Goal: Task Accomplishment & Management: Complete application form

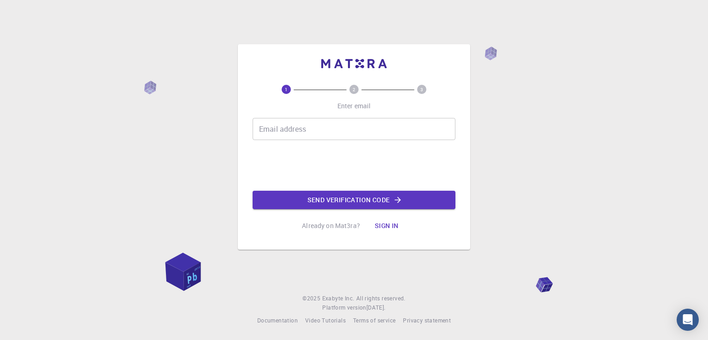
click at [305, 128] on div "Email address Email address" at bounding box center [354, 129] width 203 height 22
click at [354, 132] on input "jonhc2" at bounding box center [354, 129] width 203 height 22
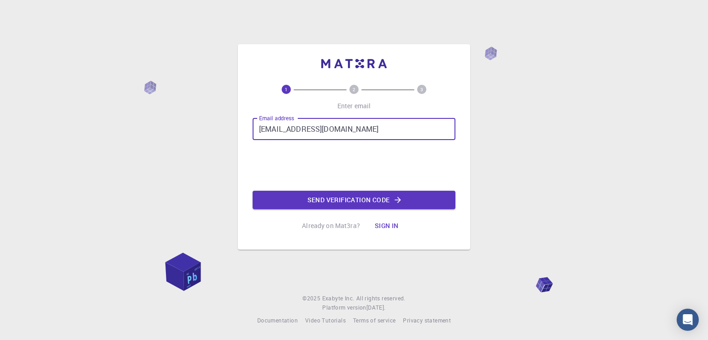
type input "jonhc295@gmail.com"
click at [312, 198] on button "Send verification code" at bounding box center [354, 200] width 203 height 18
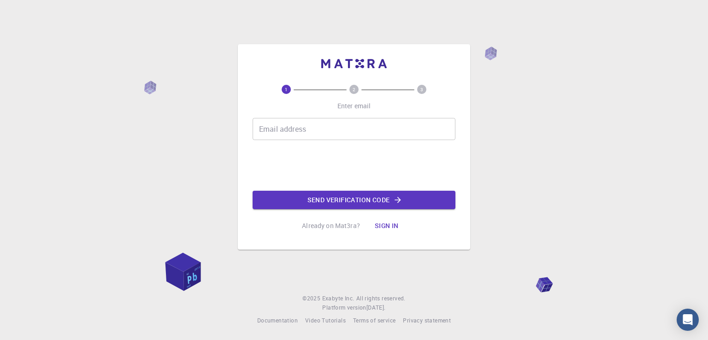
click at [308, 130] on input "Email address" at bounding box center [354, 129] width 203 height 22
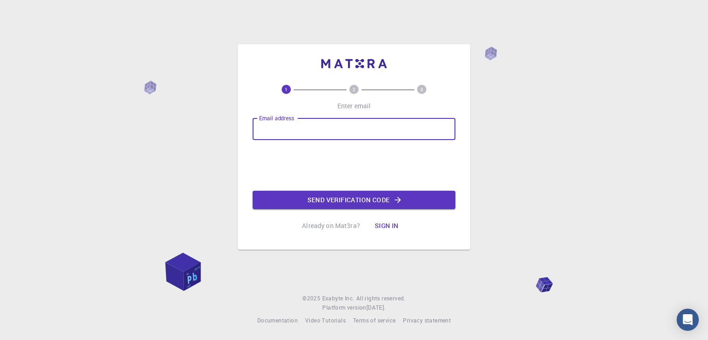
type input "[EMAIL_ADDRESS][PERSON_NAME][DOMAIN_NAME]"
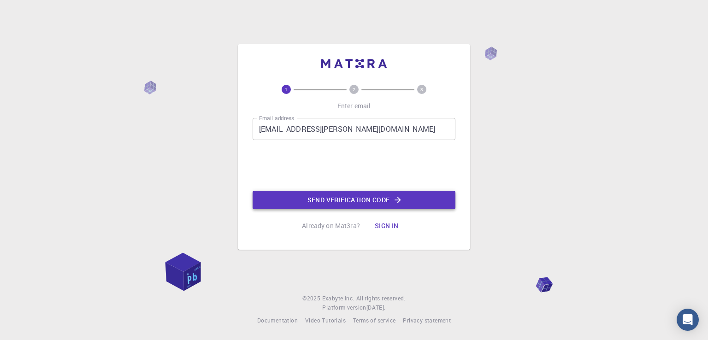
click at [341, 200] on button "Send verification code" at bounding box center [354, 200] width 203 height 18
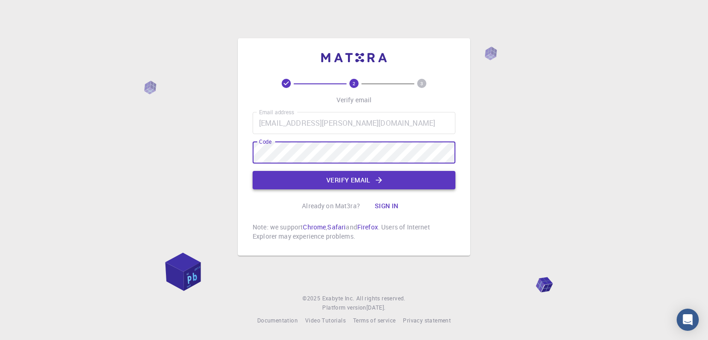
click at [318, 181] on button "Verify email" at bounding box center [354, 180] width 203 height 18
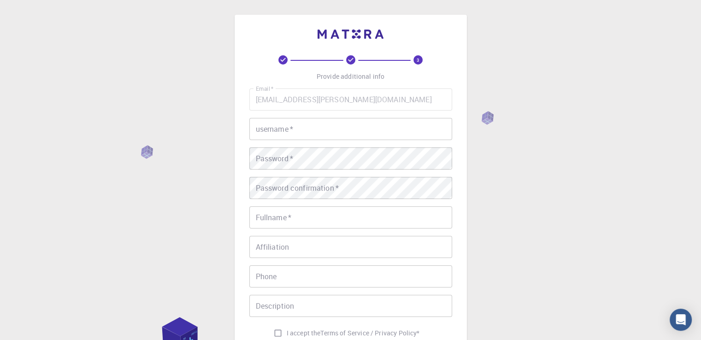
click at [300, 132] on input "username   *" at bounding box center [350, 129] width 203 height 22
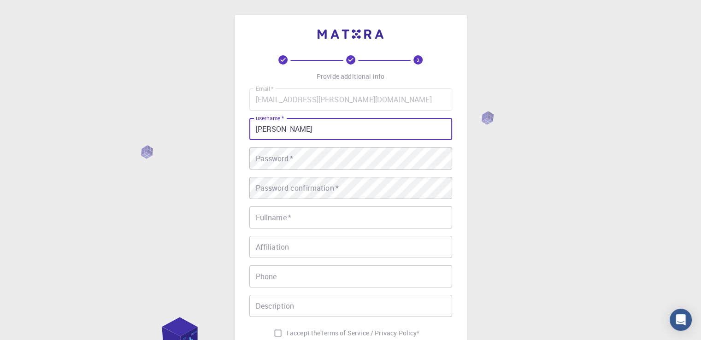
type input "[PERSON_NAME]"
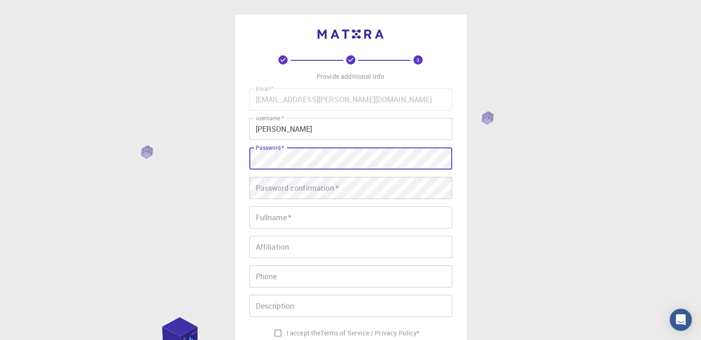
click at [316, 188] on div "Password confirmation   * Password confirmation   *" at bounding box center [350, 188] width 203 height 22
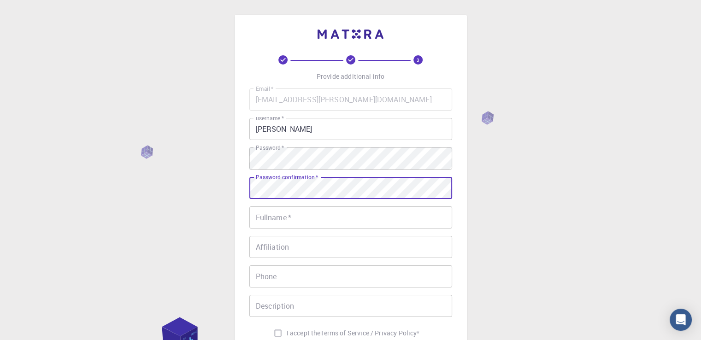
click at [297, 218] on input "Fullname   *" at bounding box center [350, 217] width 203 height 22
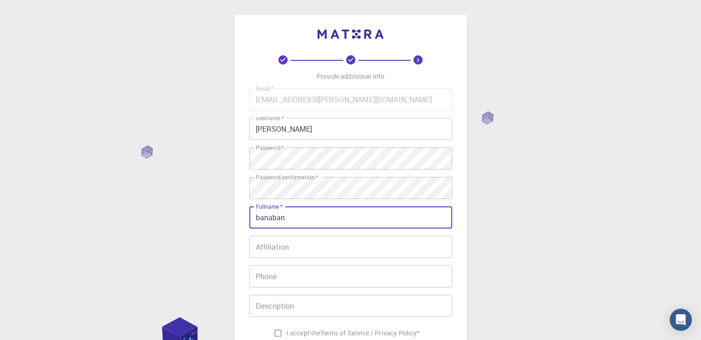
type input "banaban"
click at [286, 251] on div "Affiliation Affiliation" at bounding box center [350, 247] width 203 height 22
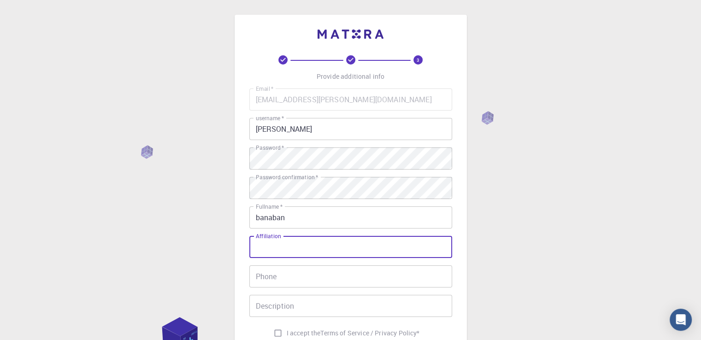
click at [279, 278] on input "Phone" at bounding box center [350, 276] width 203 height 22
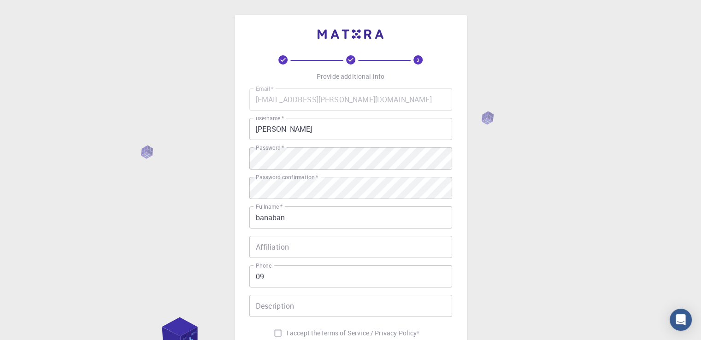
click at [594, 131] on div "3 Provide additional info Email   * [EMAIL_ADDRESS][PERSON_NAME][DOMAIN_NAME] E…" at bounding box center [350, 234] width 701 height 469
click at [273, 278] on input "09" at bounding box center [350, 276] width 203 height 22
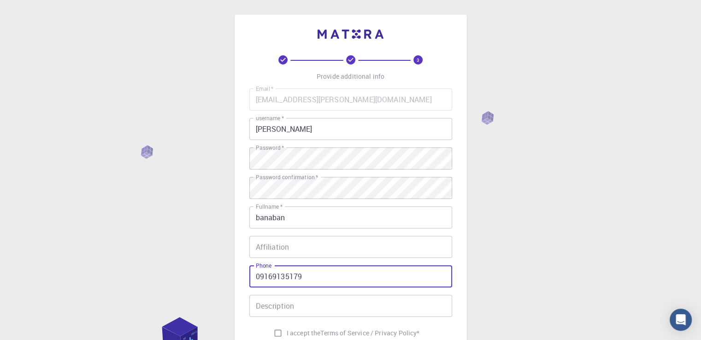
type input "09169135179"
click at [281, 304] on div "Description Description" at bounding box center [350, 306] width 203 height 22
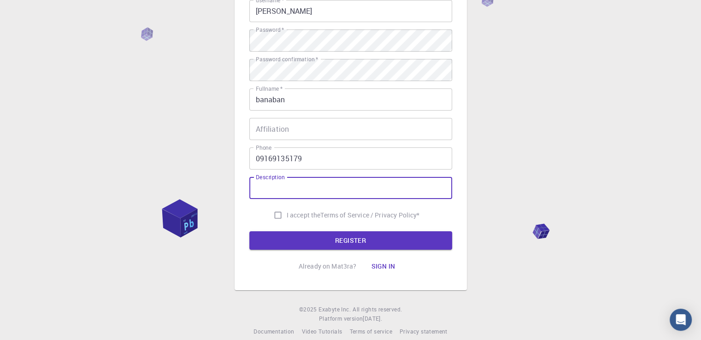
scroll to position [127, 0]
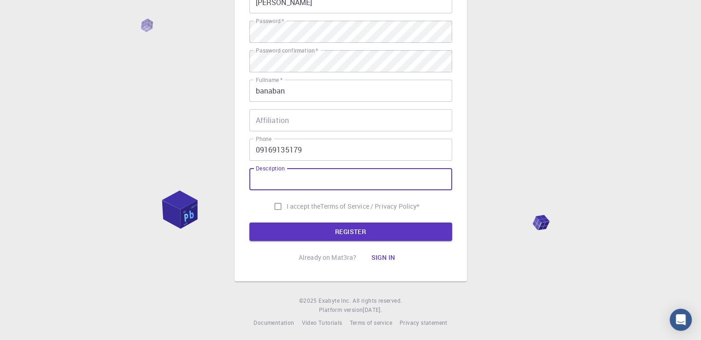
click at [275, 207] on input "I accept the Terms of Service / Privacy Policy *" at bounding box center [278, 207] width 18 height 18
checkbox input "true"
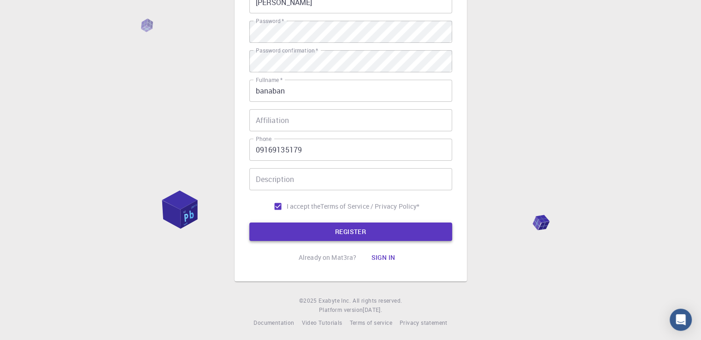
click at [327, 231] on button "REGISTER" at bounding box center [350, 232] width 203 height 18
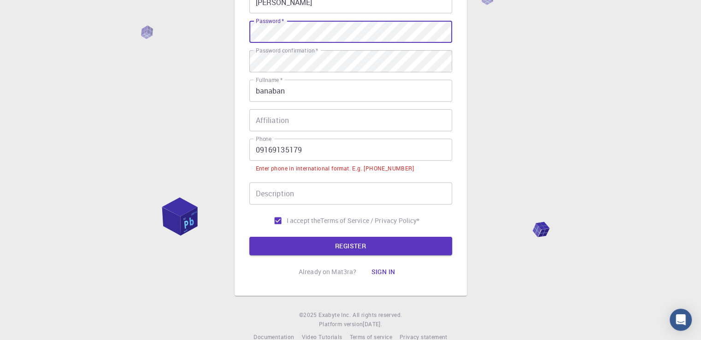
click at [359, 168] on div "Enter phone in international format. E.g. [PHONE_NUMBER]" at bounding box center [335, 168] width 158 height 9
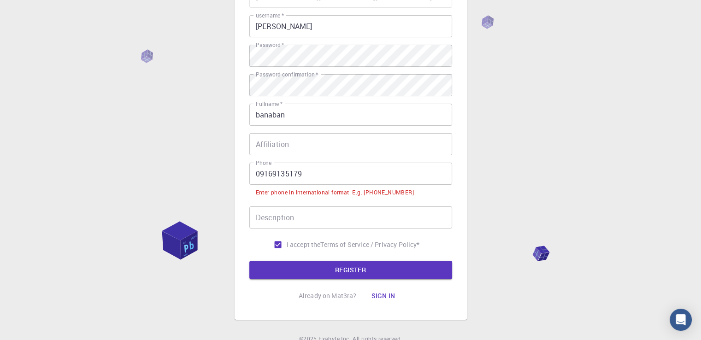
scroll to position [103, 0]
click at [317, 270] on button "REGISTER" at bounding box center [350, 269] width 203 height 18
